Goal: Check status: Check status

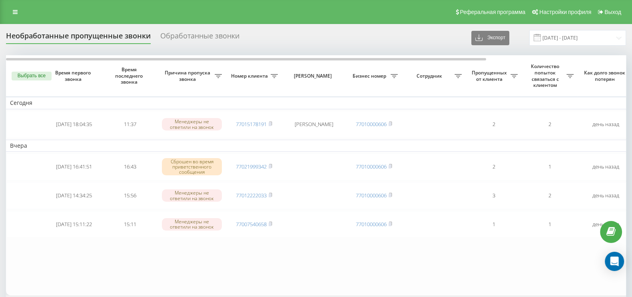
click at [228, 259] on table "[DATE] [DATE] 18:04:35 11:37 Менеджеры не ответили на звонок 77015178191 [PERSO…" at bounding box center [406, 175] width 800 height 240
